Goal: Task Accomplishment & Management: Manage account settings

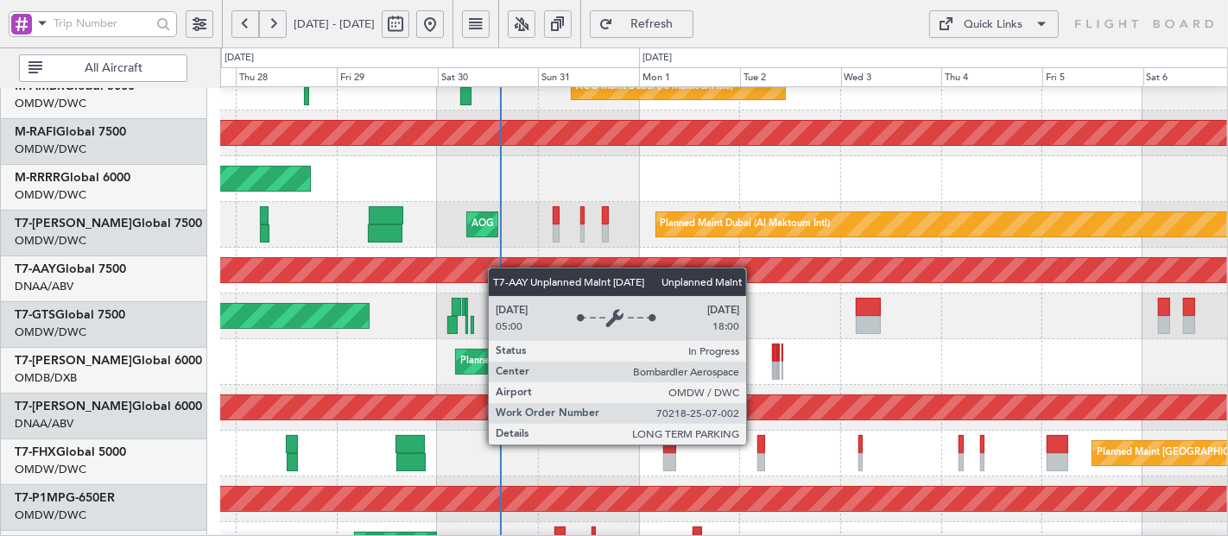
scroll to position [207, 0]
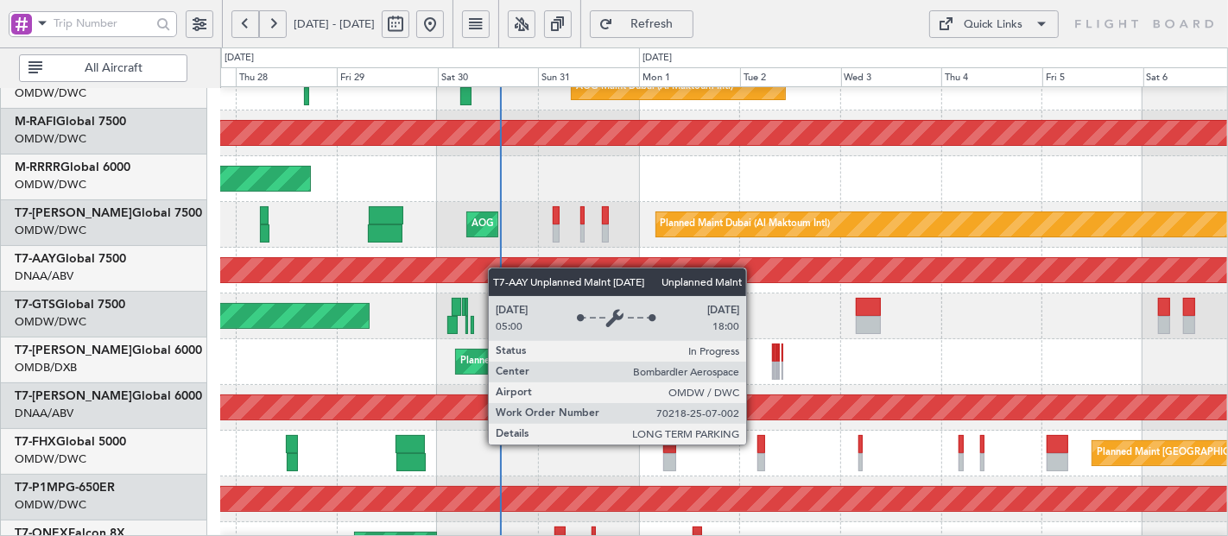
click at [492, 258] on div "Unplanned Maint [GEOGRAPHIC_DATA] (Al Maktoum Intl)" at bounding box center [724, 270] width 3020 height 24
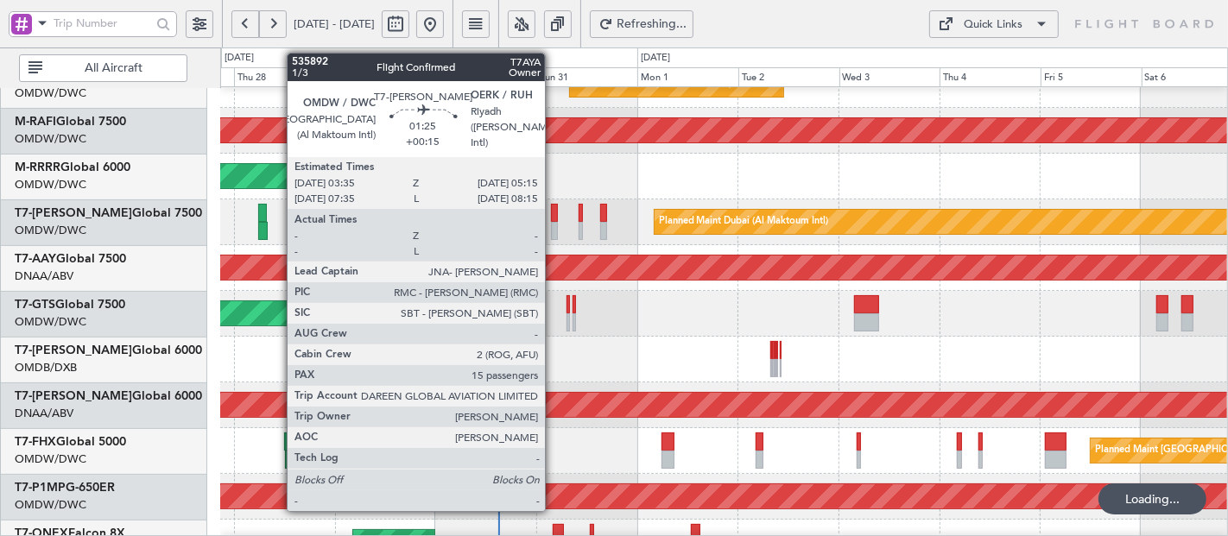
click at [554, 227] on div at bounding box center [555, 231] width 8 height 18
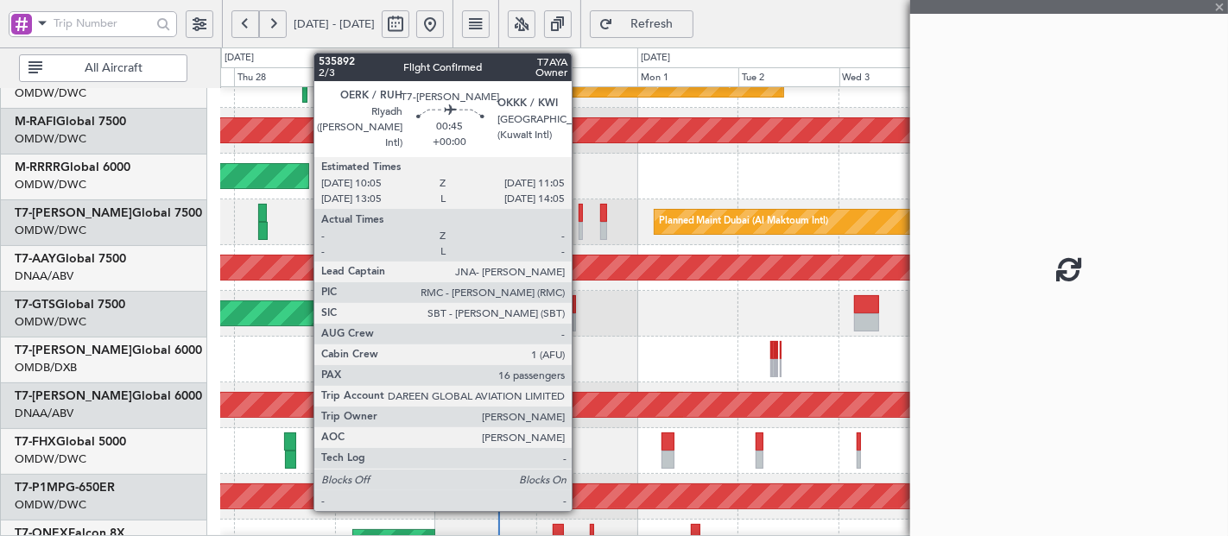
click at [580, 218] on div at bounding box center [581, 213] width 4 height 18
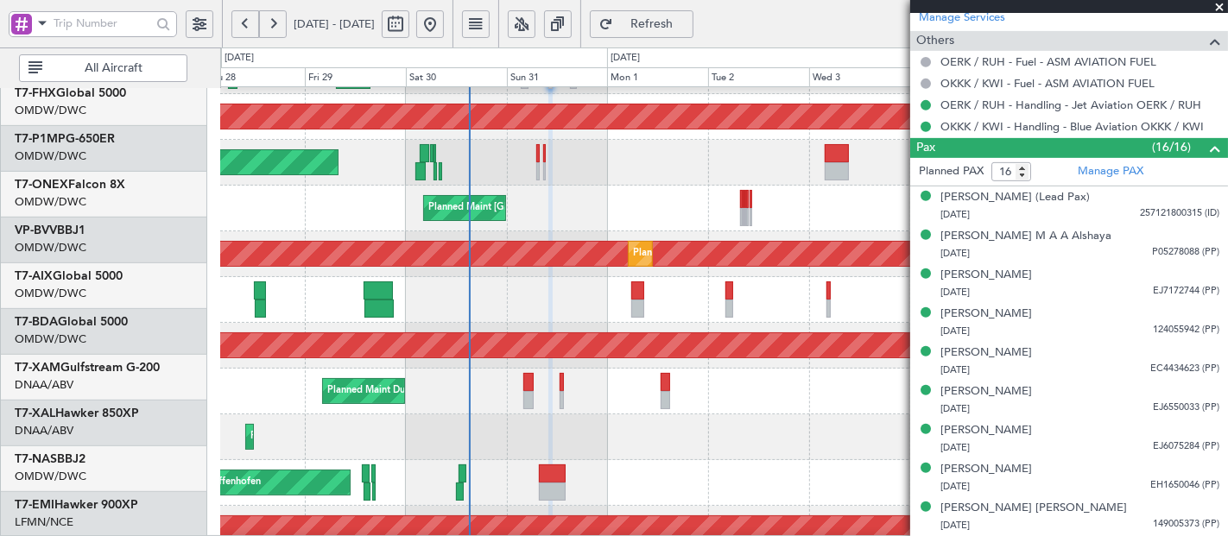
scroll to position [359, 0]
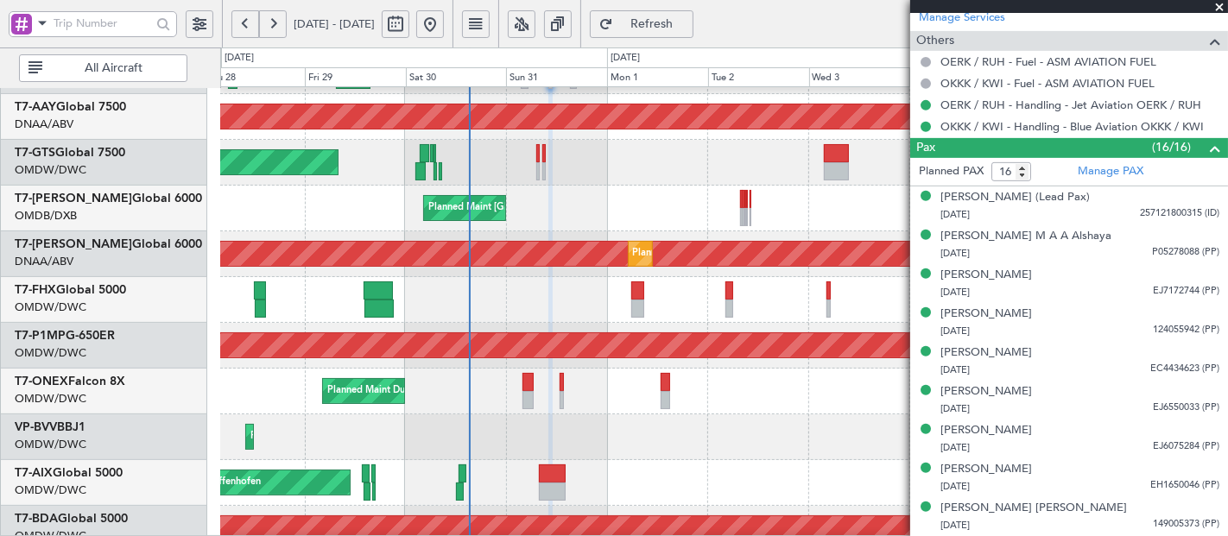
click at [595, 535] on html "[DATE] - [DATE] Refresh Quick Links All Aircraft Planned Maint [GEOGRAPHIC_DATA…" at bounding box center [614, 268] width 1228 height 536
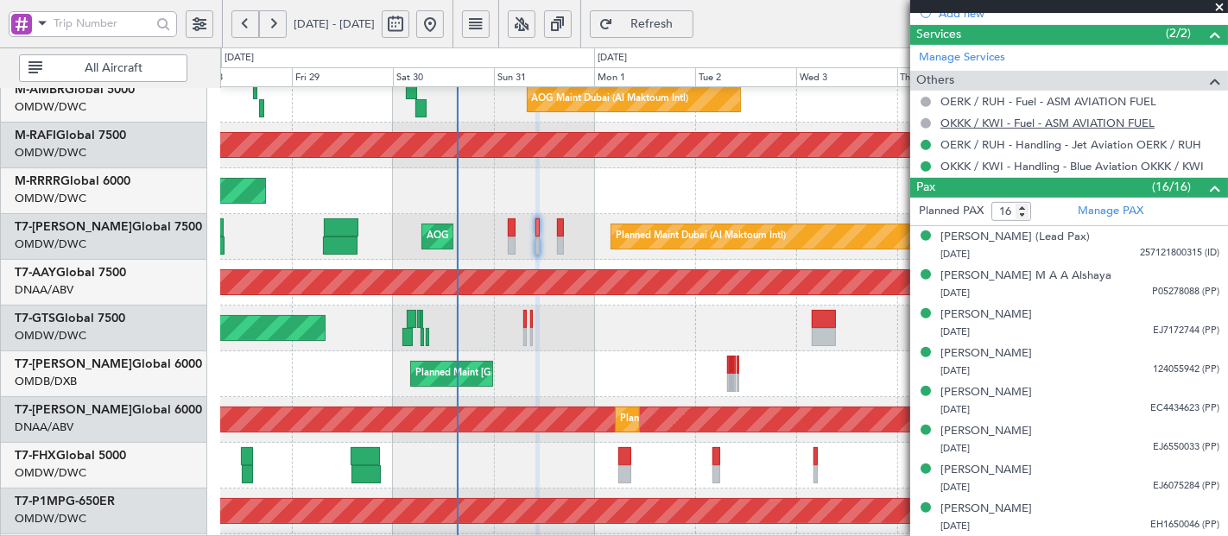
scroll to position [511, 0]
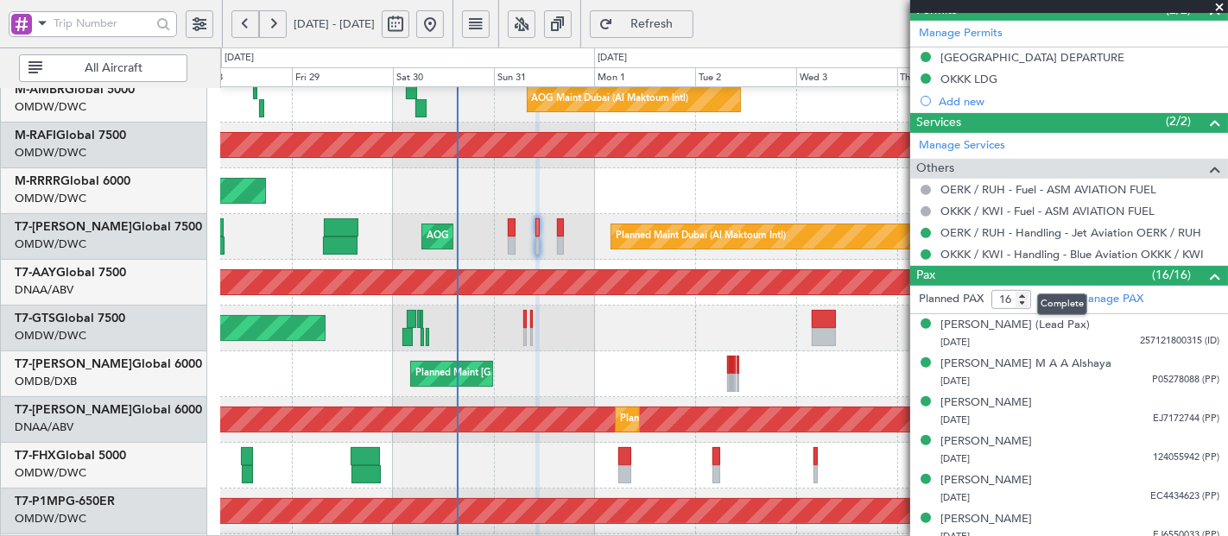
click at [1088, 297] on mat-tooltip-component "Complete" at bounding box center [1062, 305] width 74 height 46
click at [1124, 295] on link "Manage PAX" at bounding box center [1111, 299] width 66 height 17
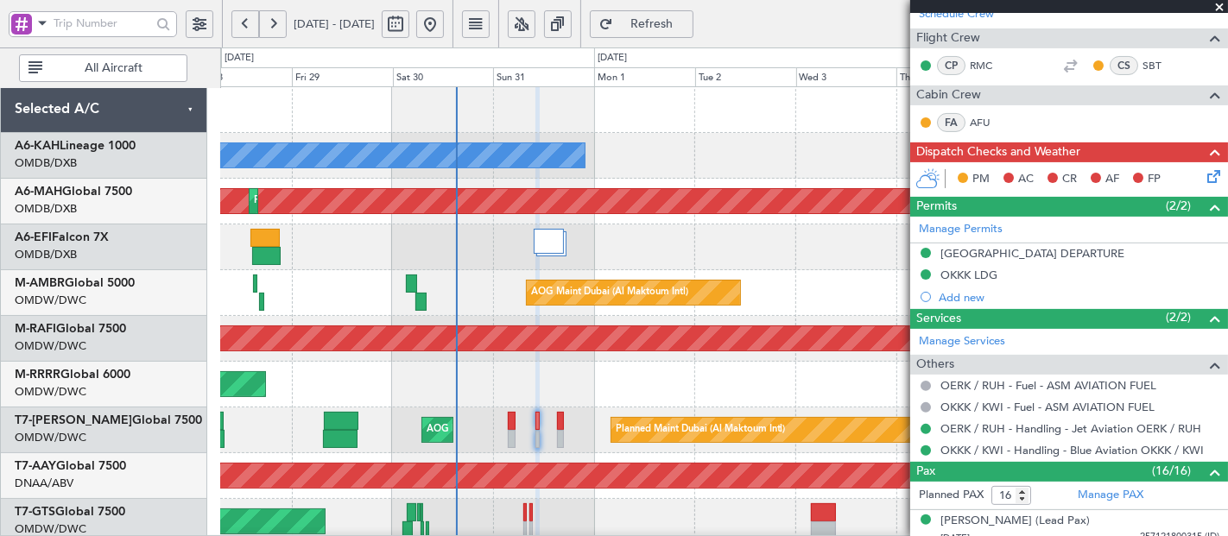
scroll to position [0, 0]
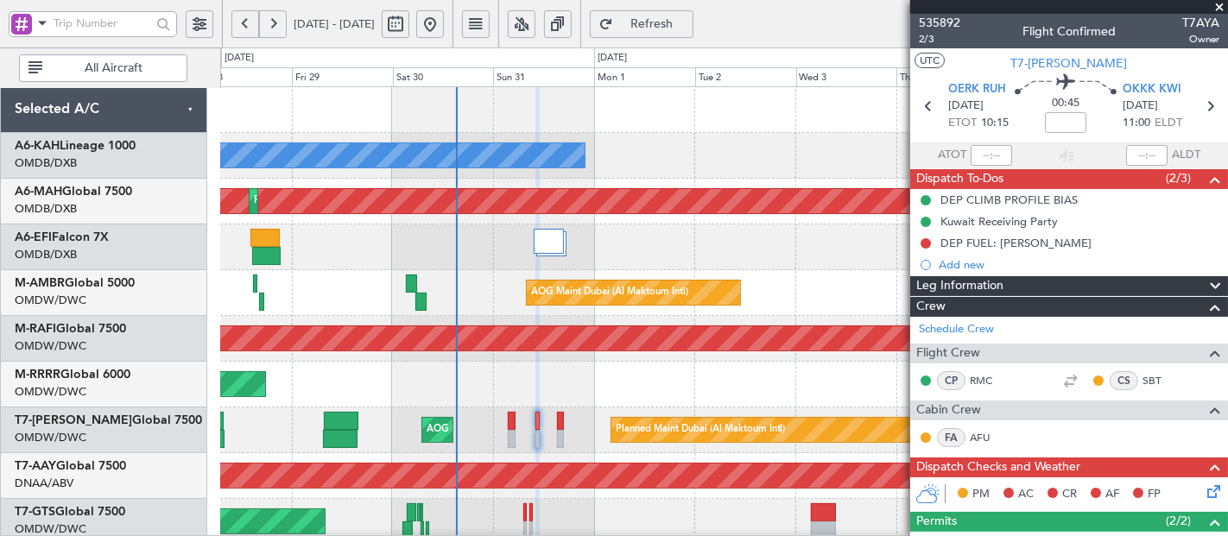
click at [1220, 9] on span at bounding box center [1219, 8] width 17 height 16
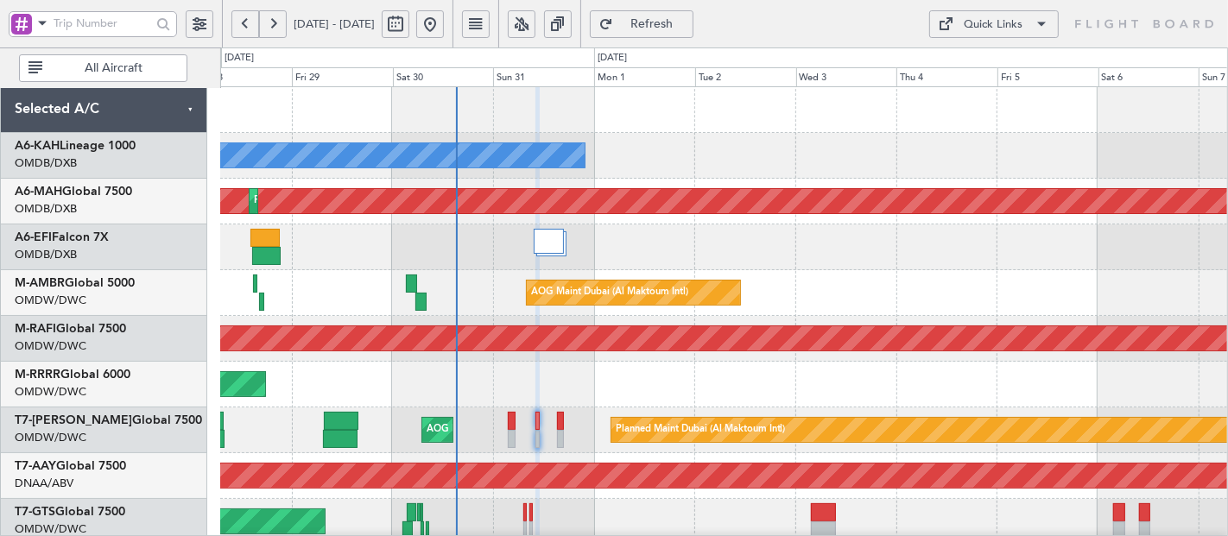
type input "0"
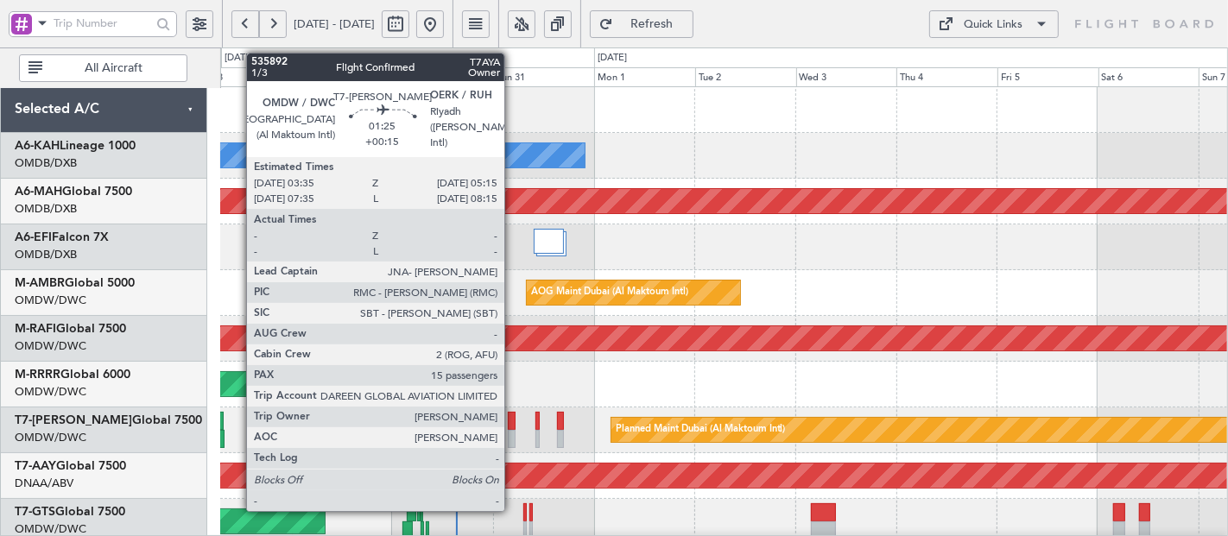
click at [512, 424] on div at bounding box center [512, 421] width 8 height 18
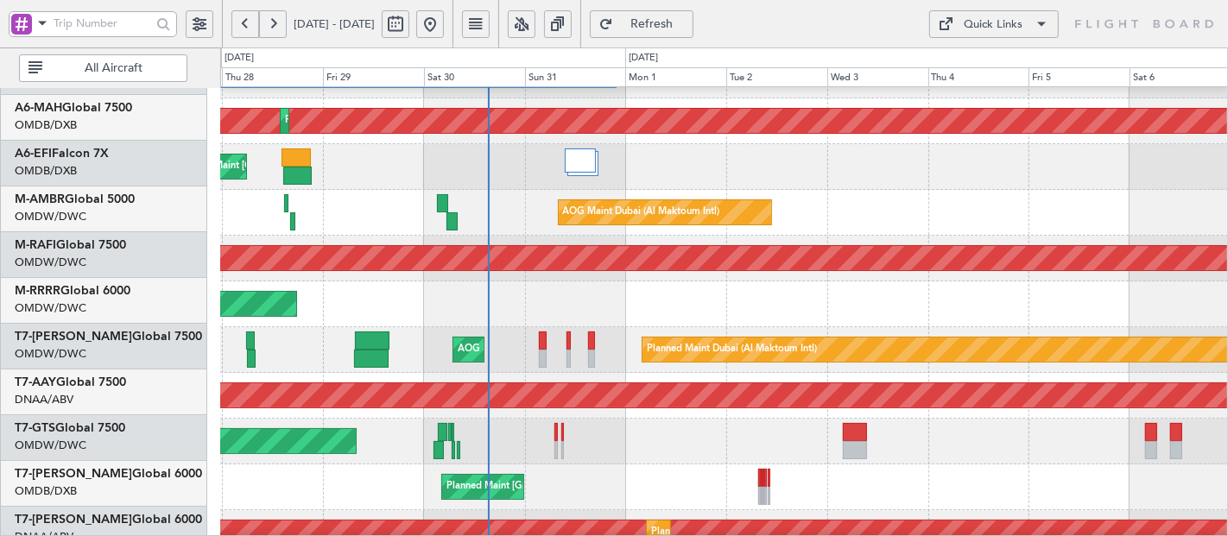
scroll to position [88, 0]
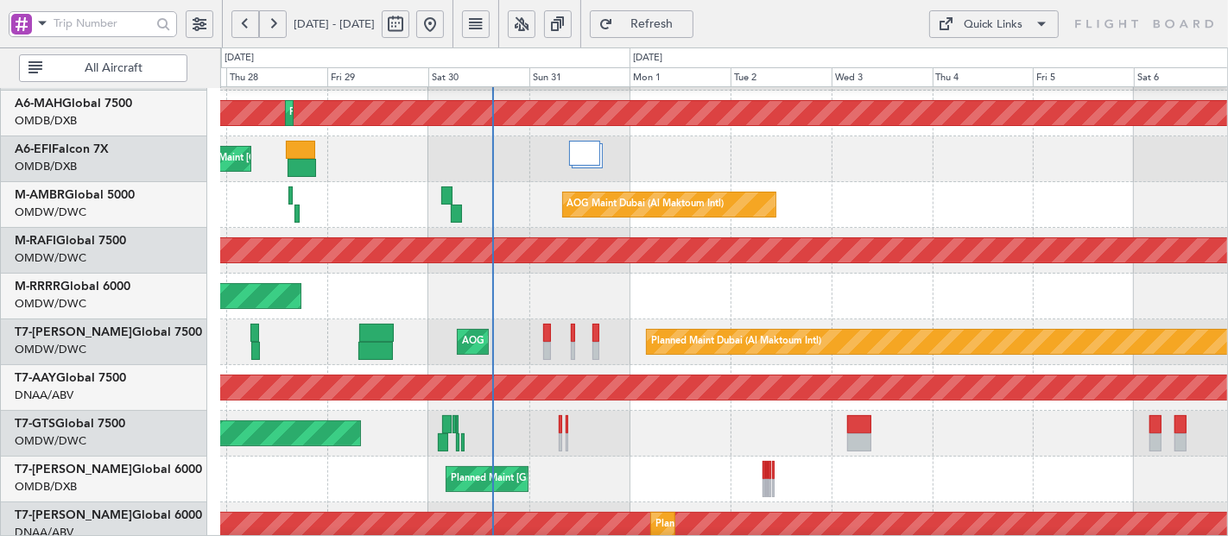
click at [619, 317] on div "Planned Maint Dubai (Al Maktoum Intl)" at bounding box center [724, 297] width 1008 height 46
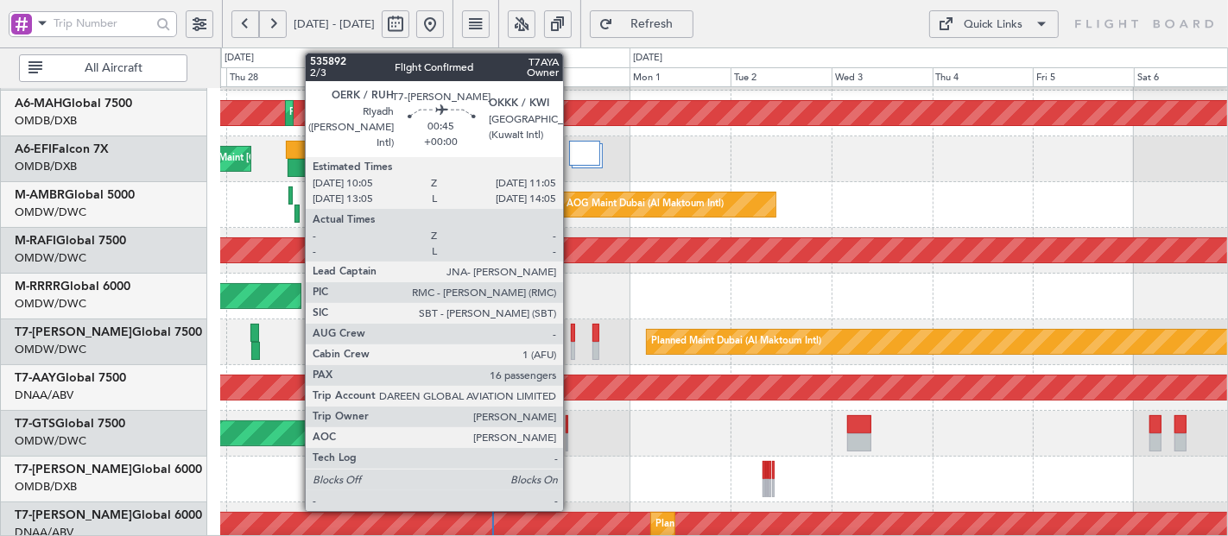
click at [572, 337] on div at bounding box center [573, 333] width 4 height 18
click at [573, 335] on div at bounding box center [573, 333] width 4 height 18
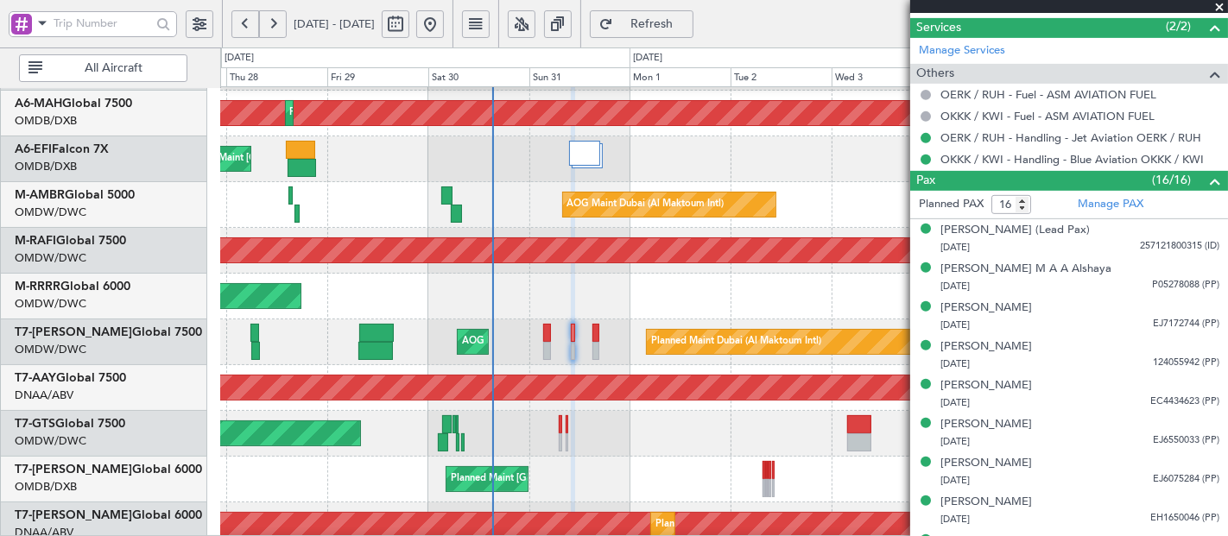
scroll to position [767, 0]
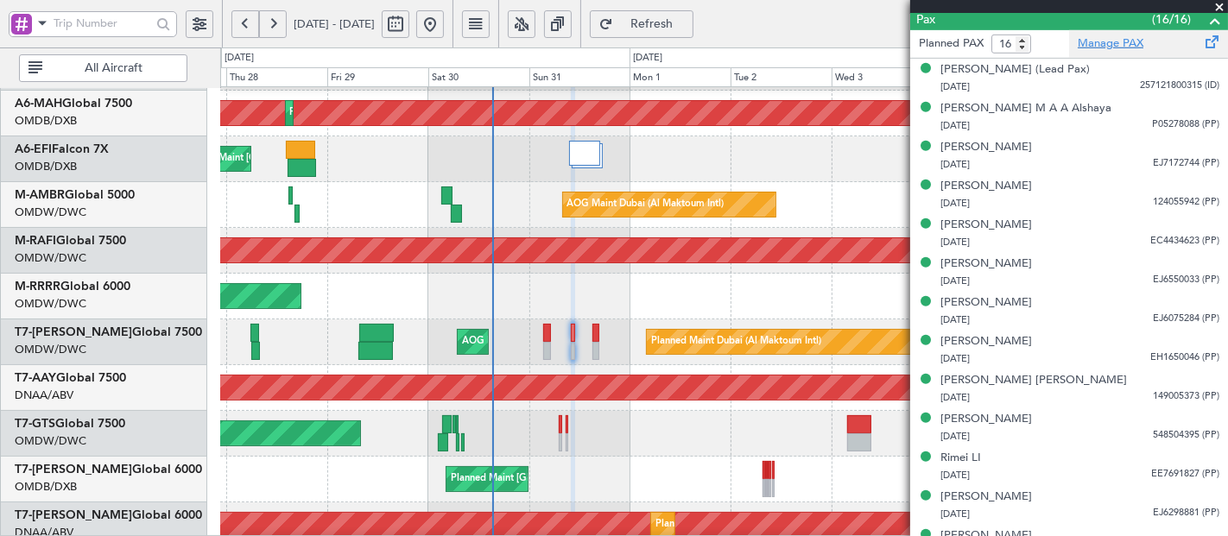
click at [1103, 41] on link "Manage PAX" at bounding box center [1111, 43] width 66 height 17
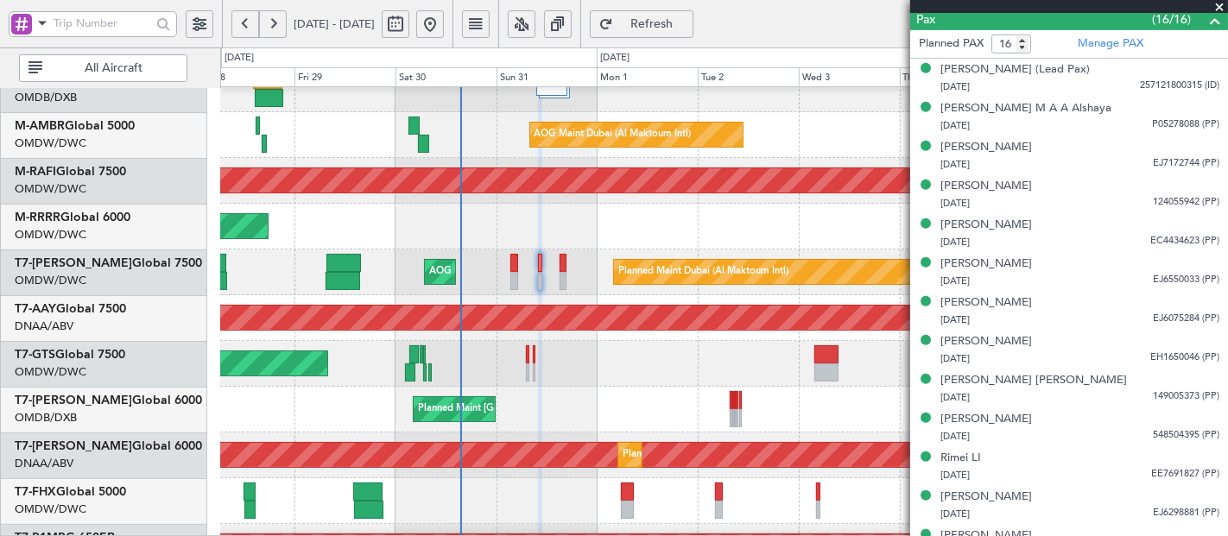
scroll to position [162, 0]
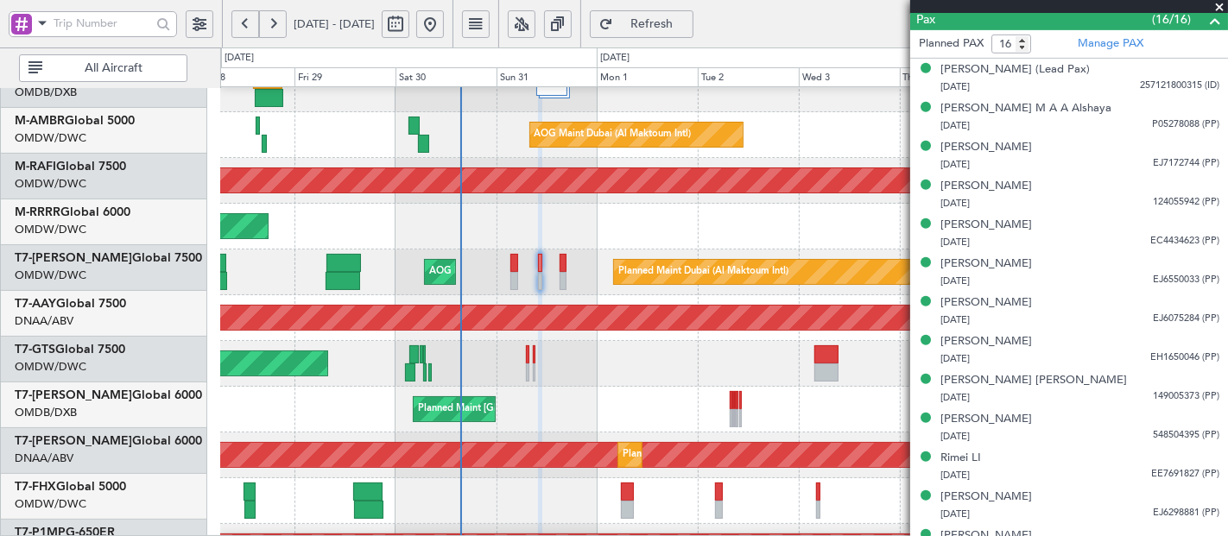
click at [511, 351] on div "Unplanned Maint [GEOGRAPHIC_DATA] (Seletar)" at bounding box center [724, 364] width 1008 height 46
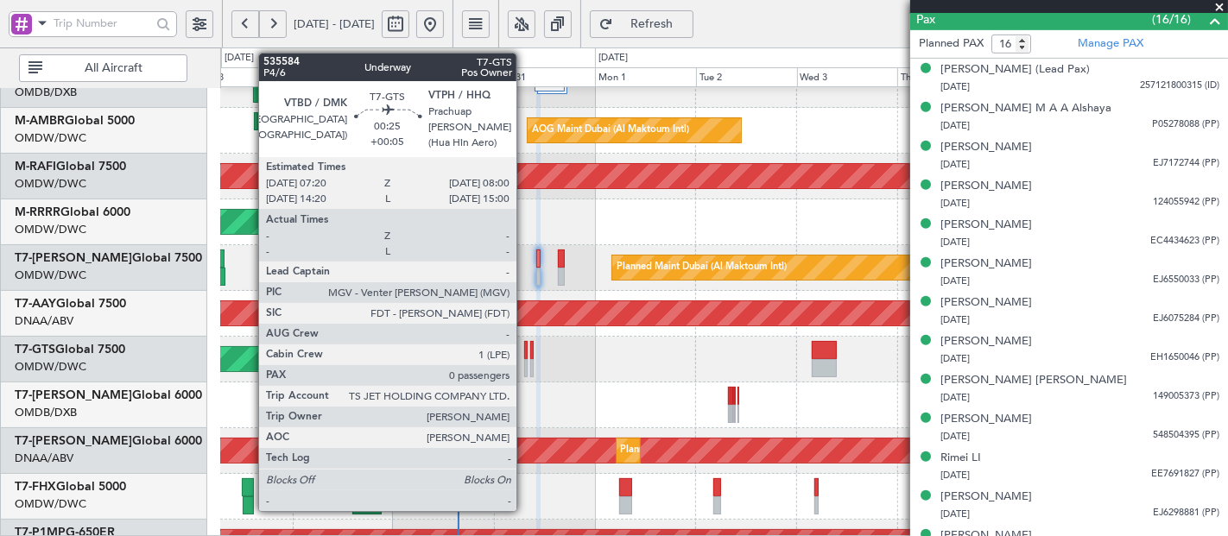
click at [526, 359] on div at bounding box center [525, 368] width 3 height 18
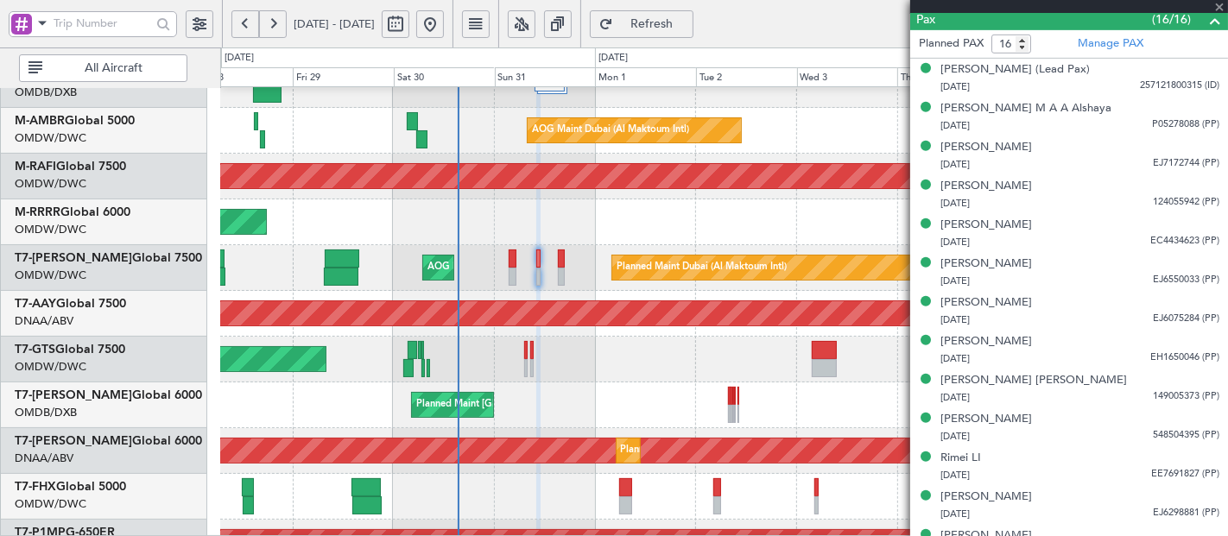
type input "+00:05"
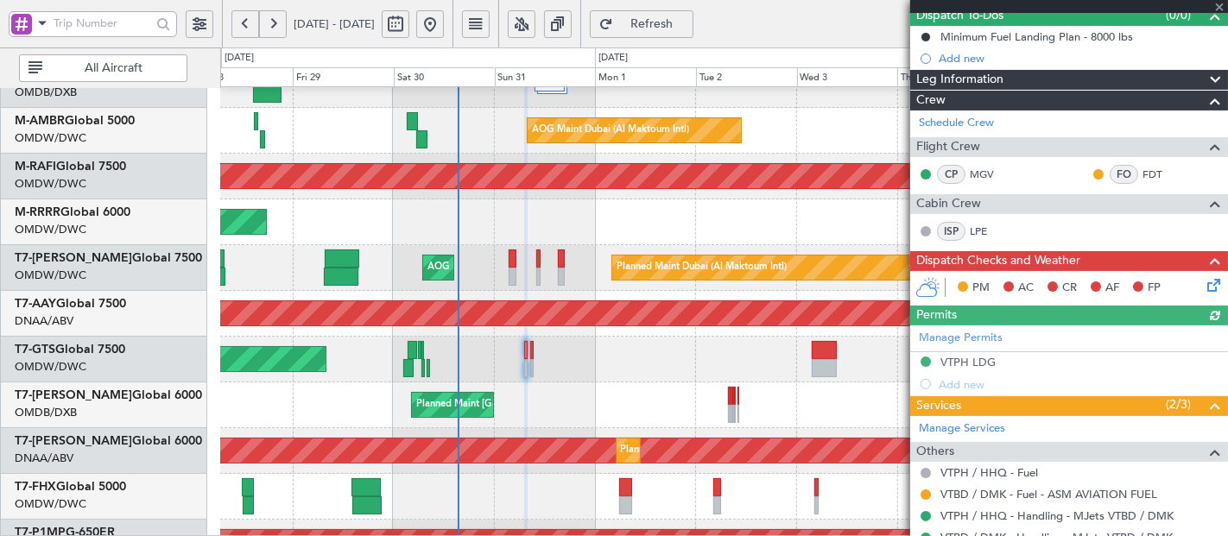
scroll to position [220, 0]
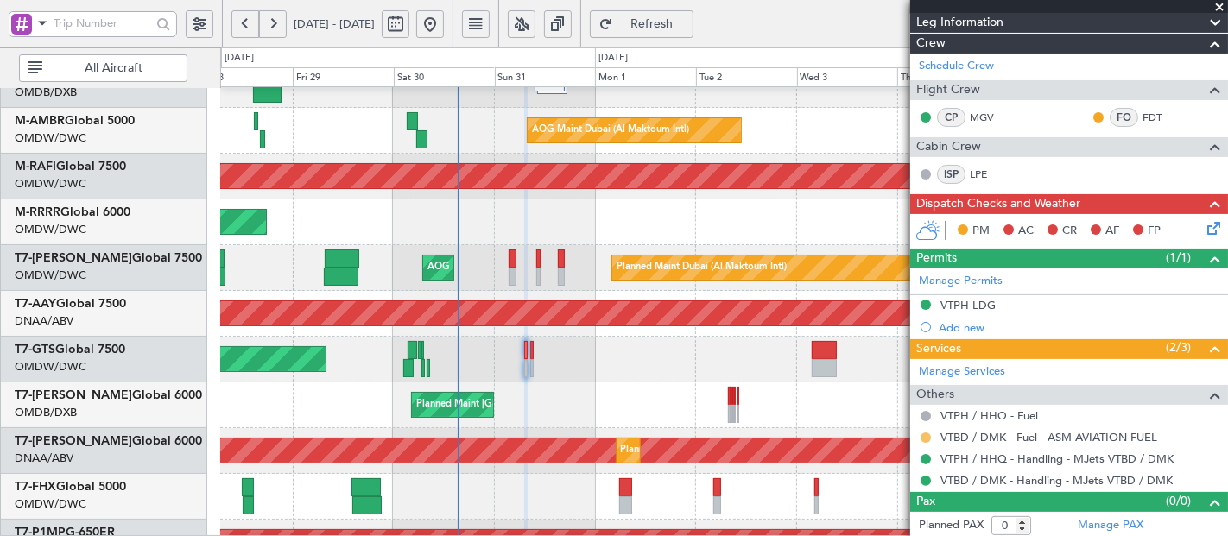
click at [926, 433] on button at bounding box center [926, 438] width 10 height 10
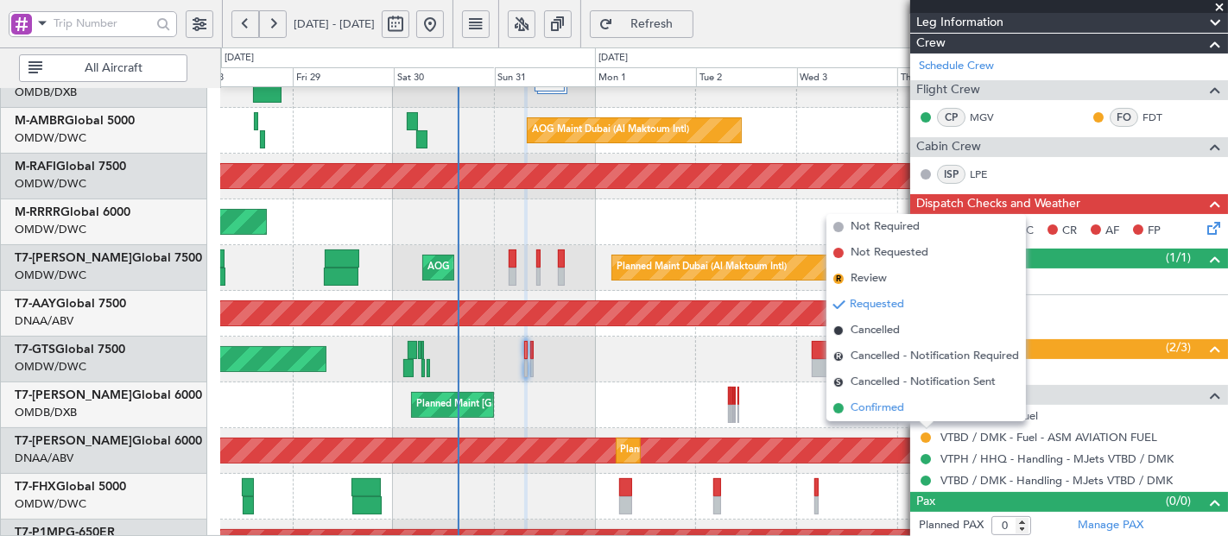
click at [878, 408] on span "Confirmed" at bounding box center [878, 408] width 54 height 17
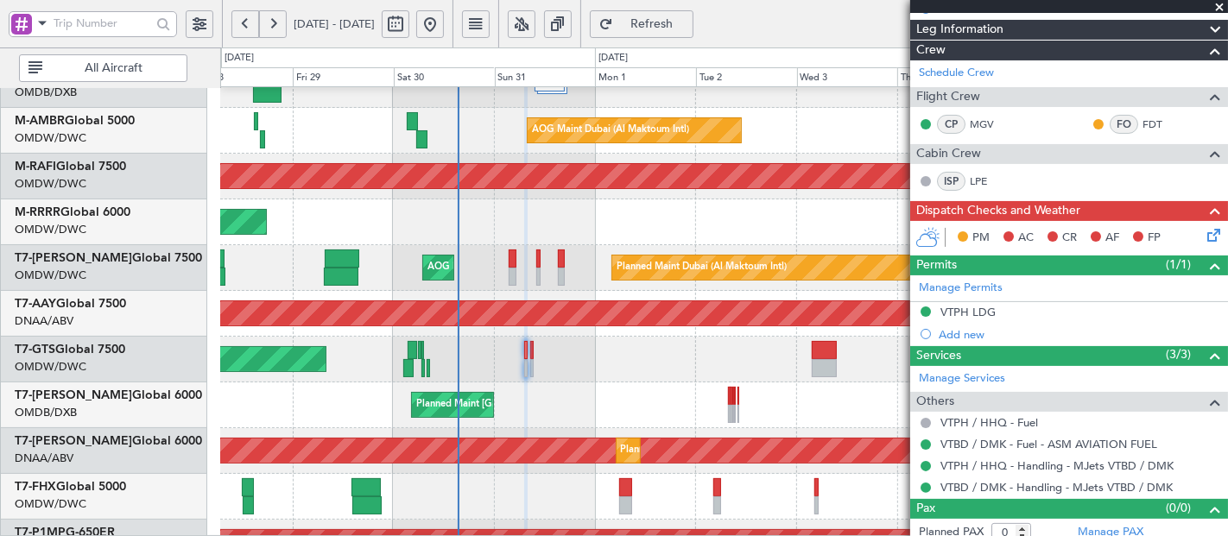
scroll to position [219, 0]
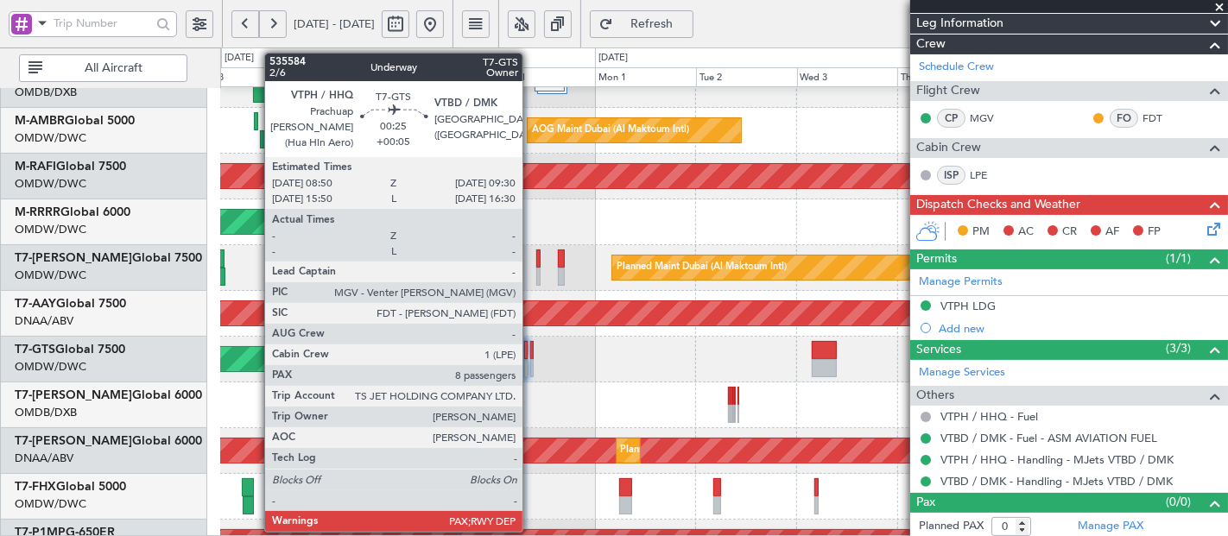
click at [532, 352] on div at bounding box center [531, 350] width 3 height 18
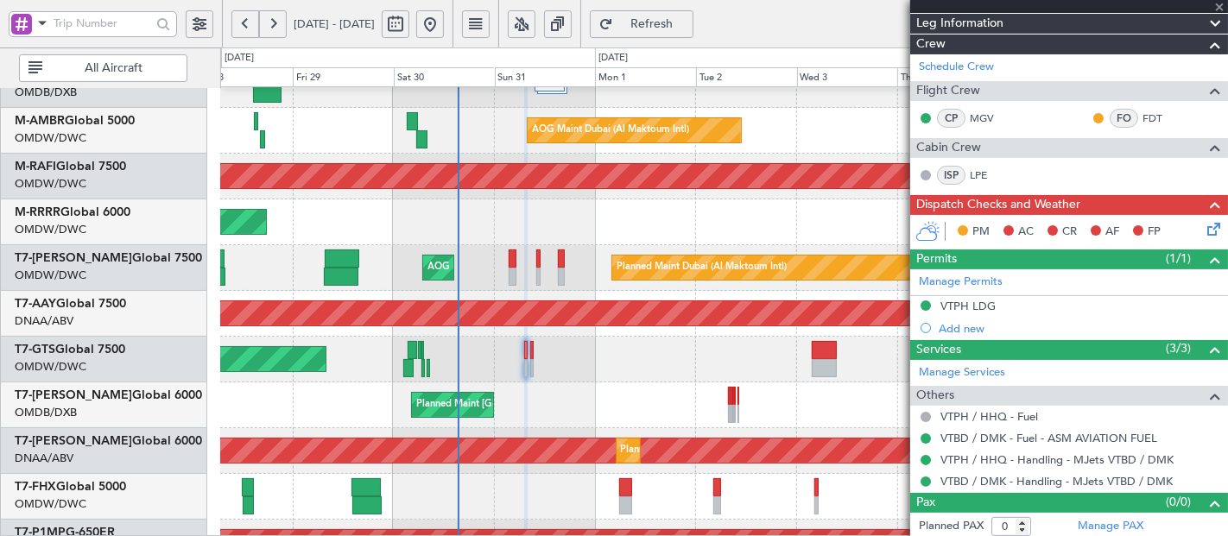
type input "8"
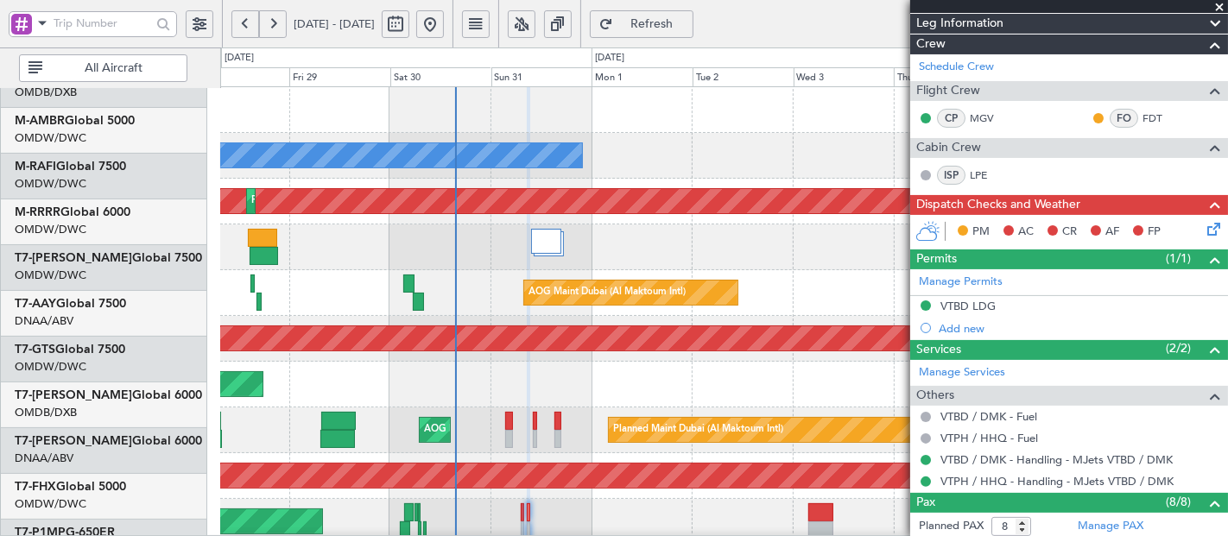
scroll to position [0, 0]
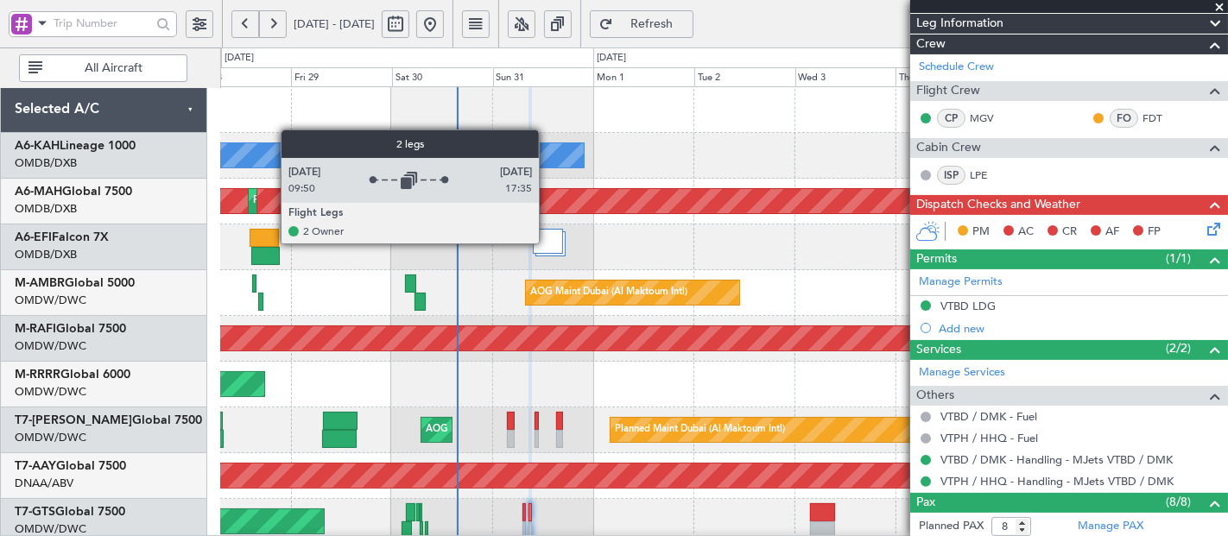
click at [548, 243] on div at bounding box center [548, 241] width 30 height 25
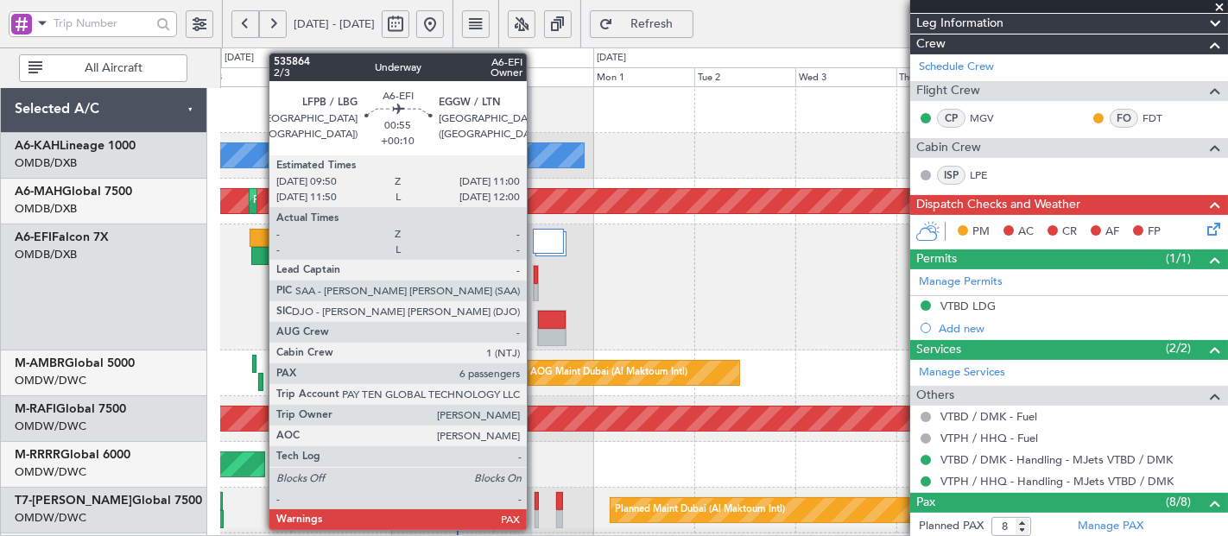
click at [535, 274] on div at bounding box center [535, 275] width 3 height 18
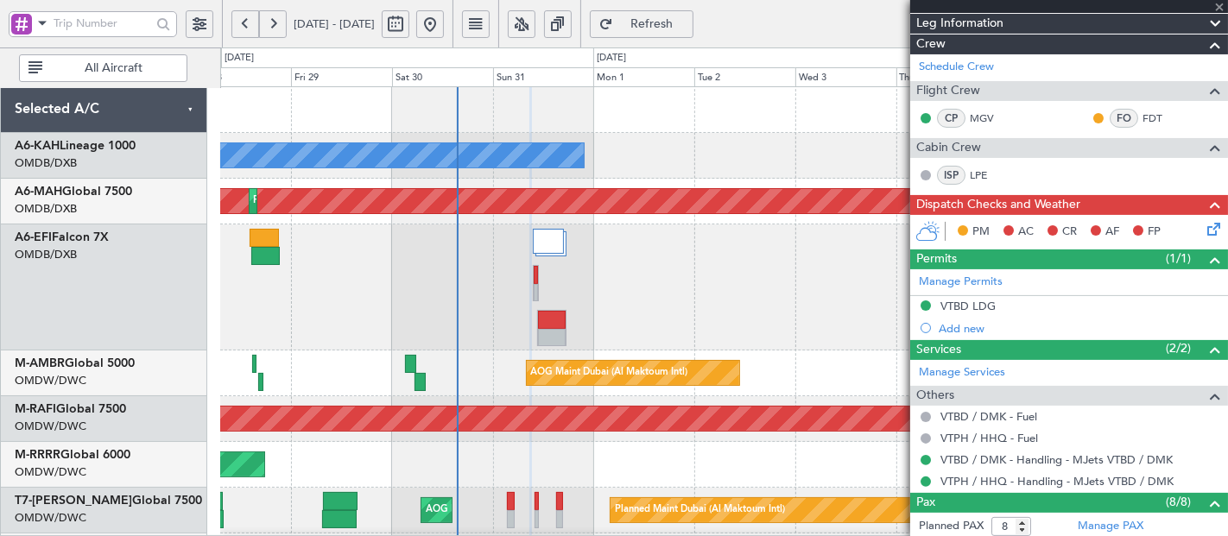
type input "+00:10"
type input "6"
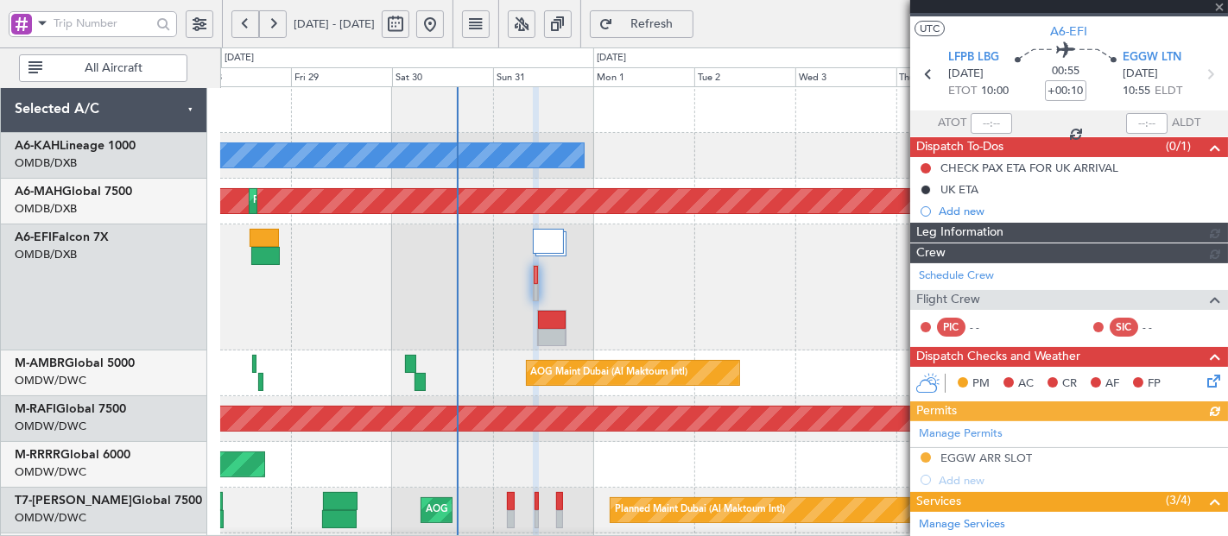
scroll to position [241, 0]
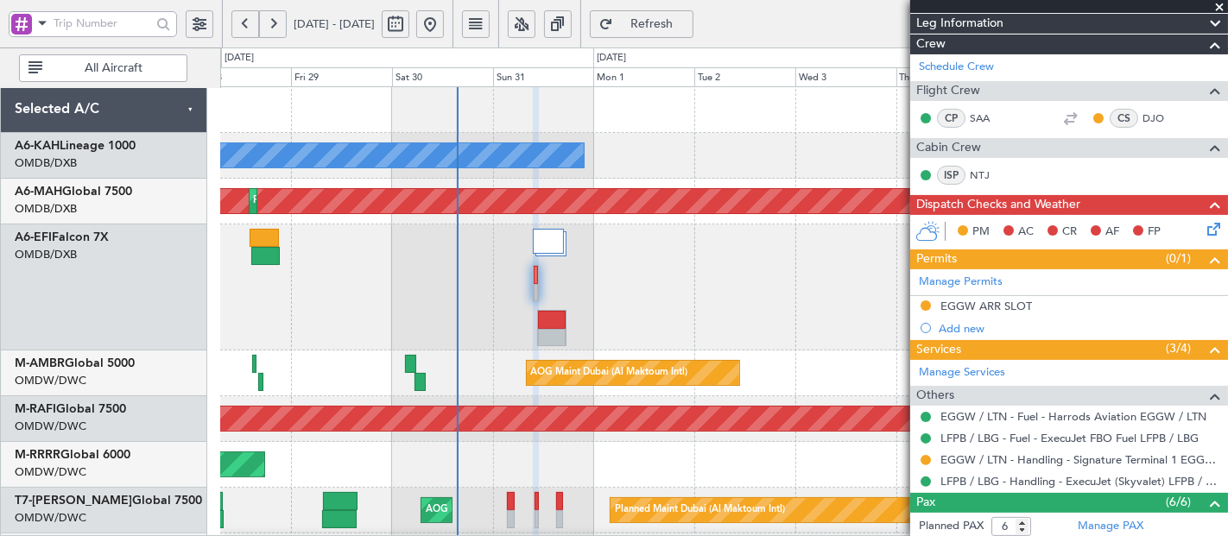
click at [804, 458] on div "Planned Maint Dubai (Al Maktoum Intl)" at bounding box center [724, 465] width 1008 height 46
click at [953, 459] on link "EGGW / LTN - Handling - Signature Terminal 1 EGGW / LTN" at bounding box center [1079, 460] width 279 height 15
